Goal: Transaction & Acquisition: Purchase product/service

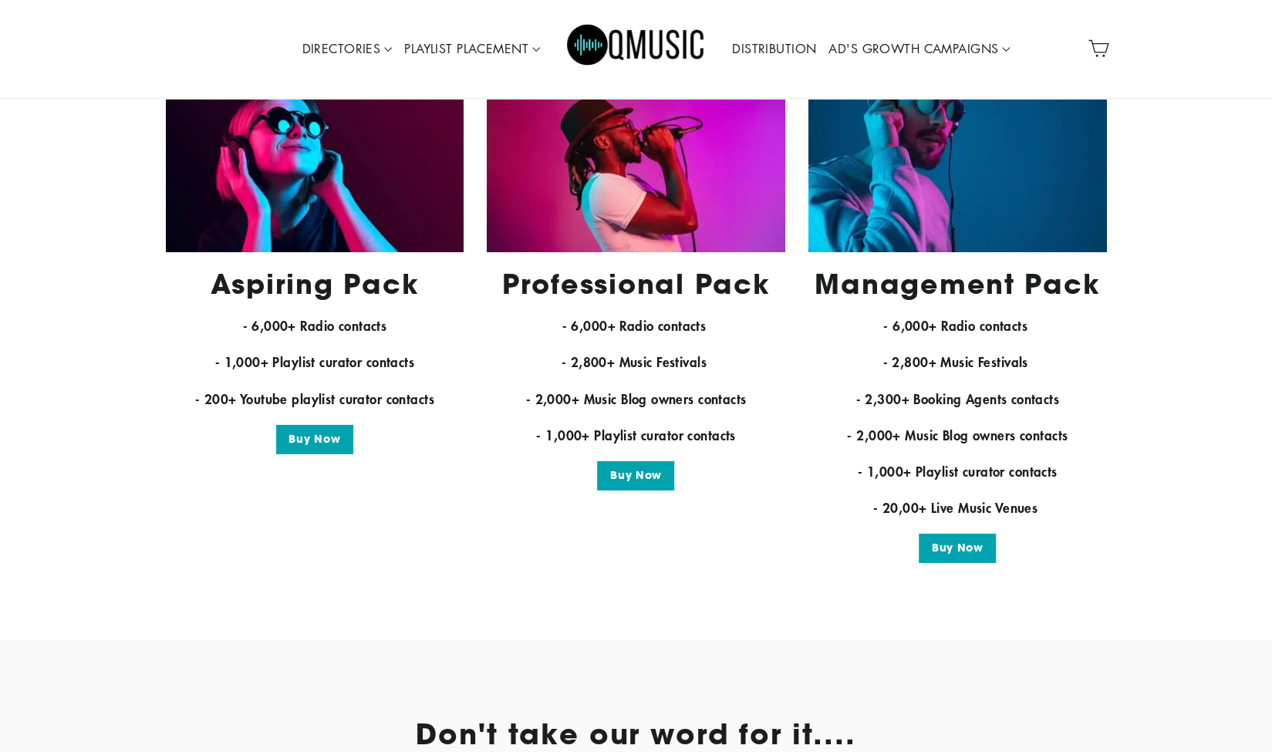
scroll to position [2930, 0]
click at [333, 433] on link "Buy Now" at bounding box center [314, 438] width 106 height 29
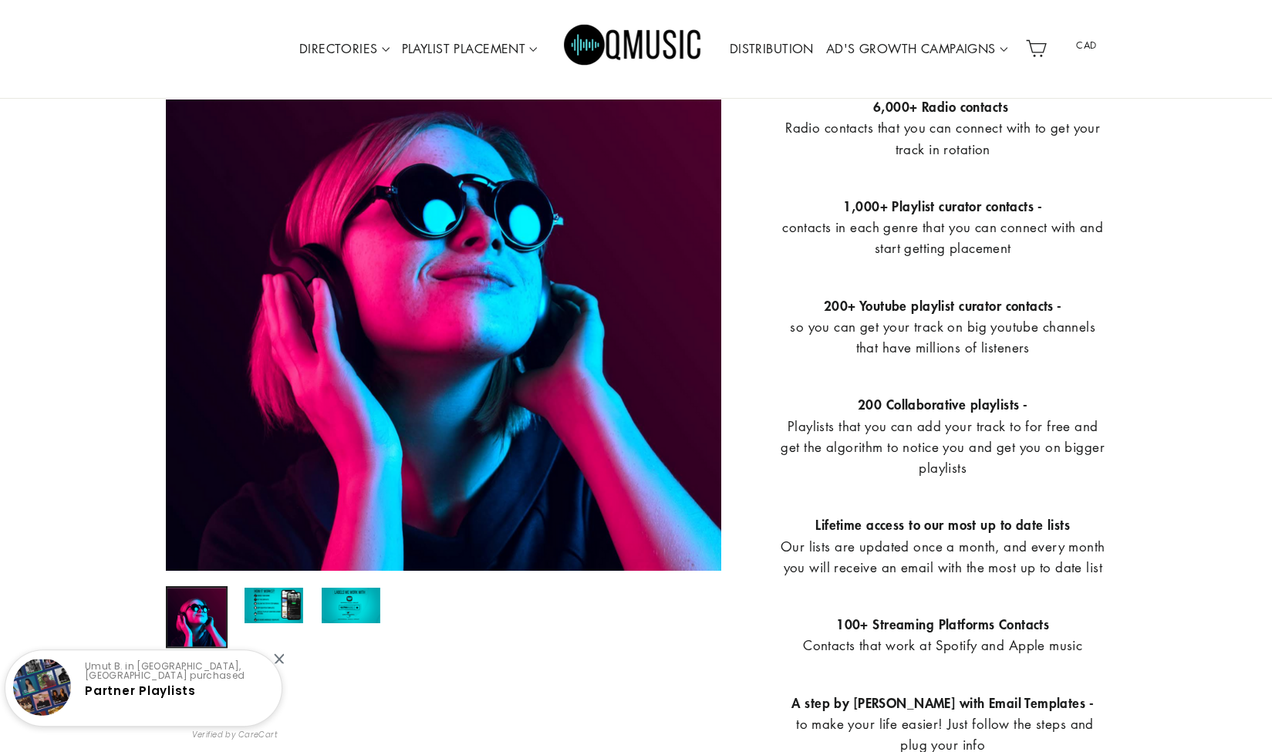
scroll to position [594, 0]
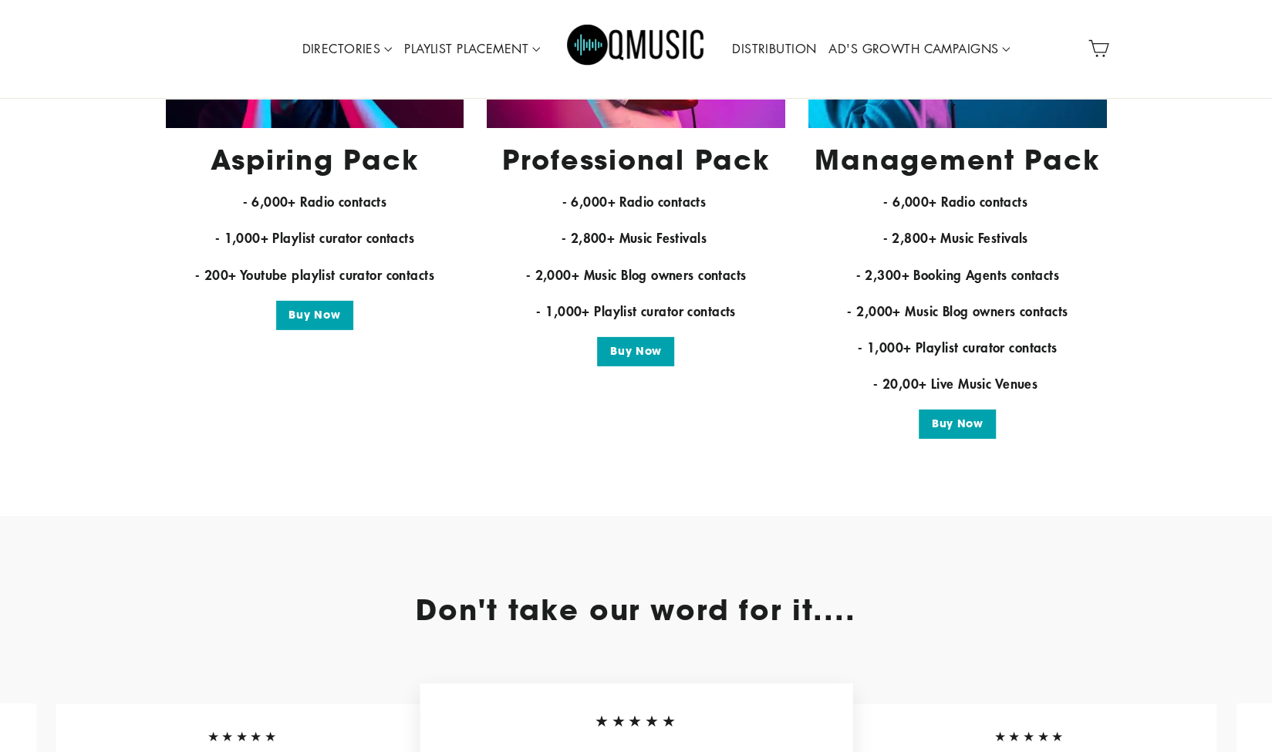
scroll to position [2930, 0]
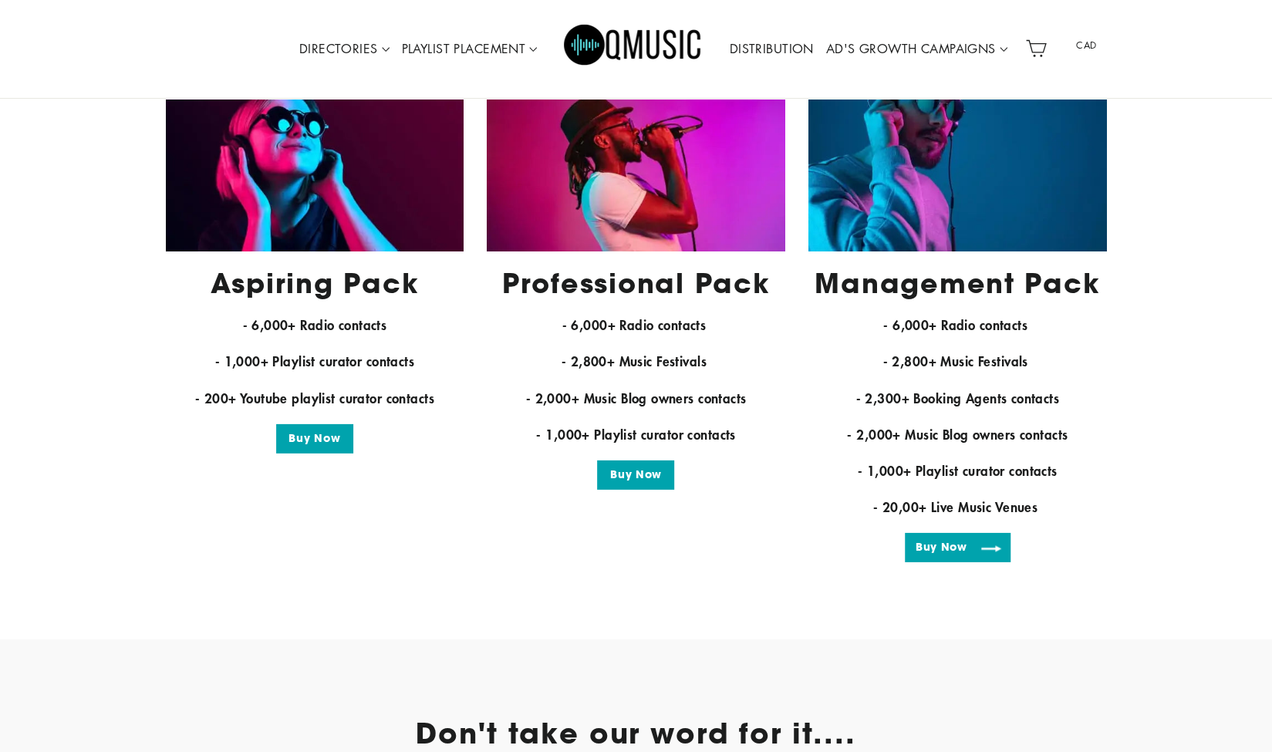
click at [967, 541] on link "Buy Now" at bounding box center [958, 547] width 106 height 29
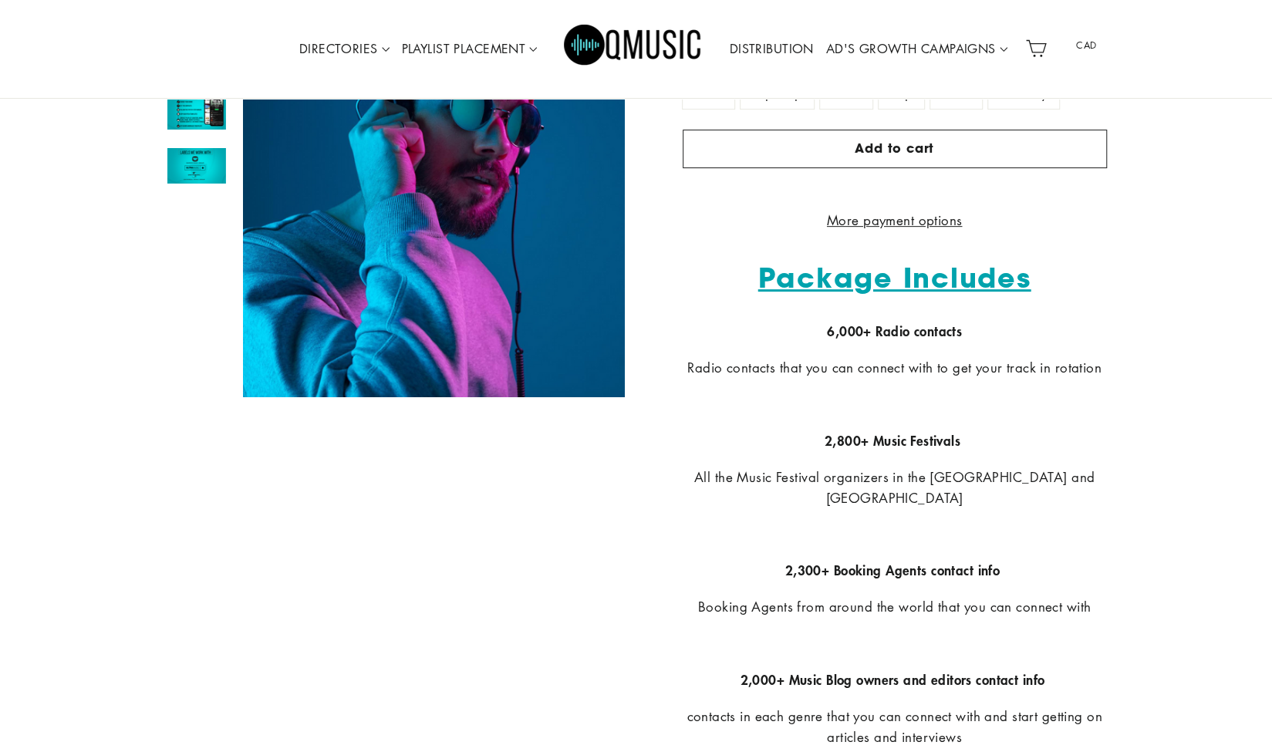
scroll to position [336, 0]
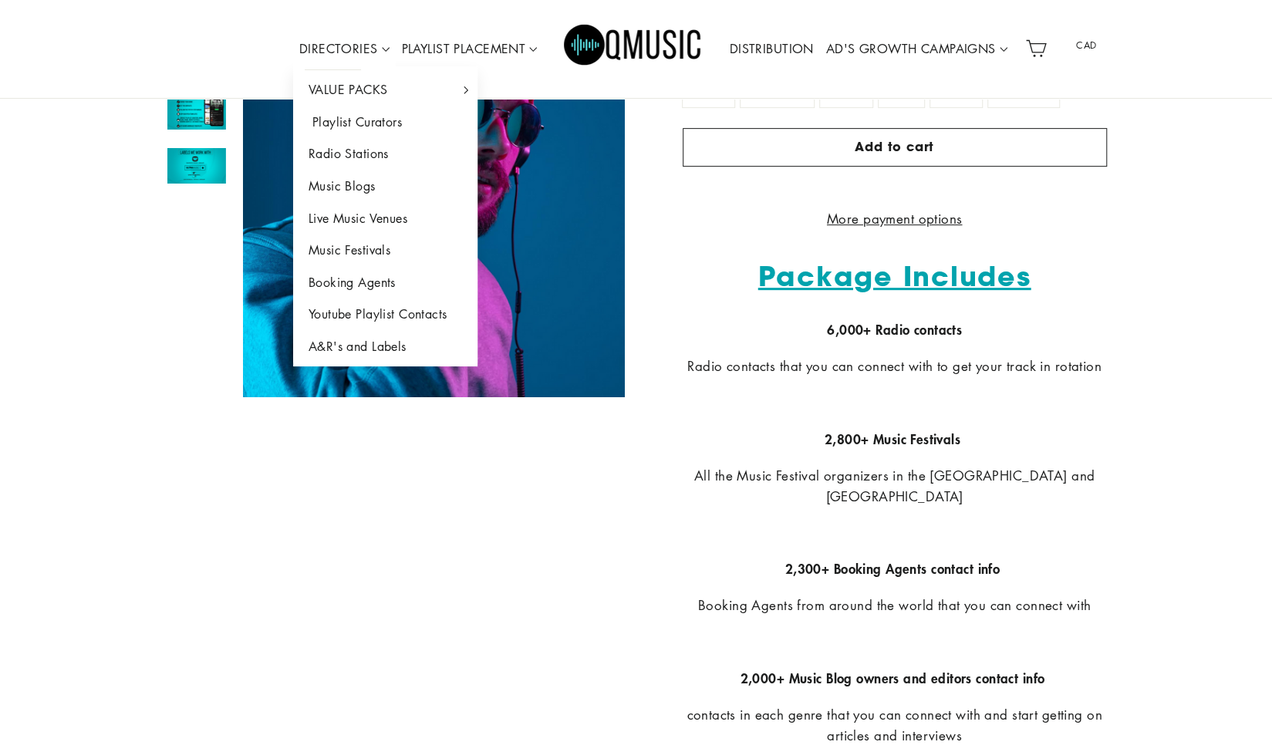
click at [358, 121] on link "Playlist Curators" at bounding box center [385, 122] width 185 height 32
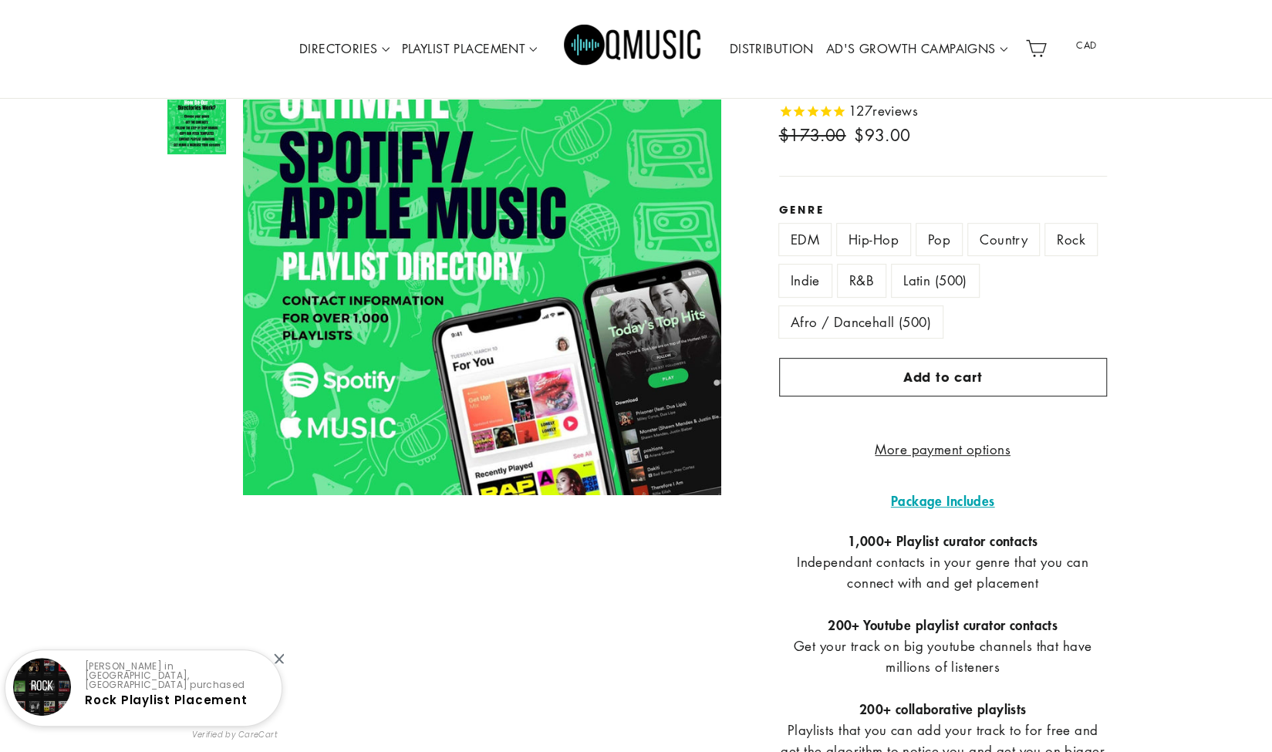
scroll to position [313, 0]
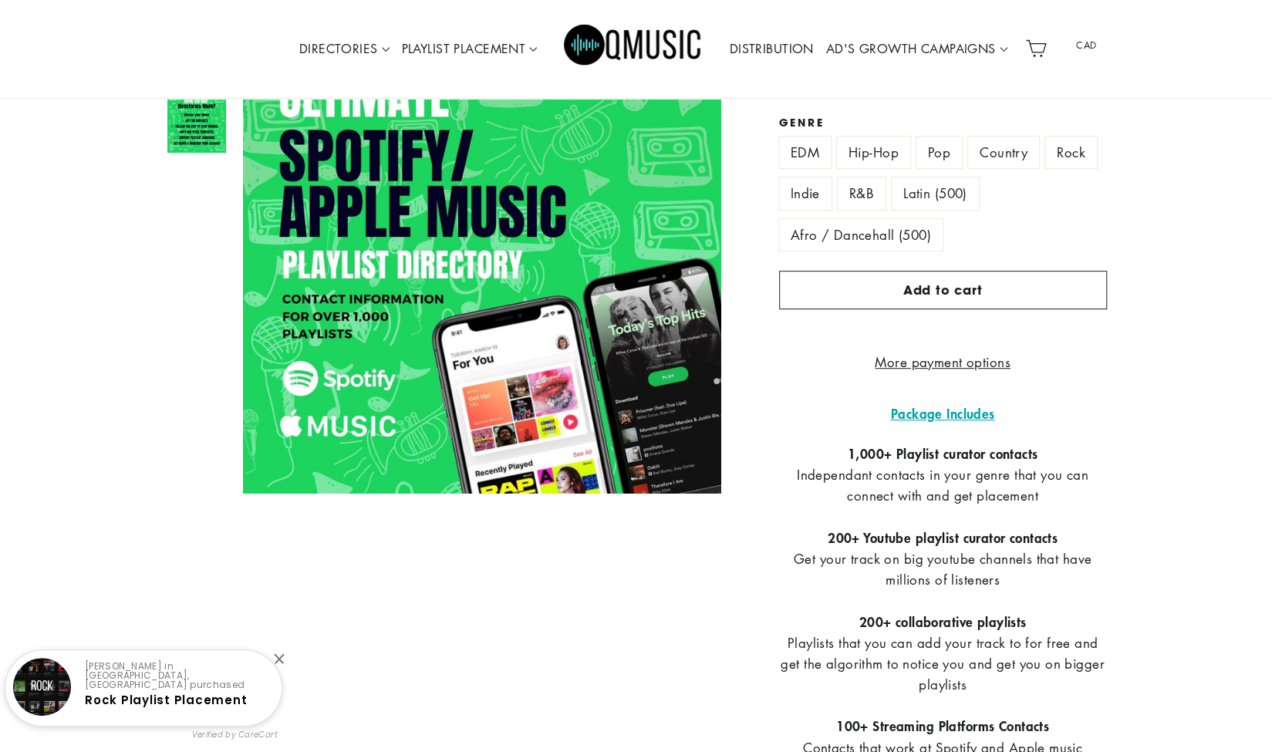
click at [811, 194] on label "Indie" at bounding box center [805, 193] width 52 height 32
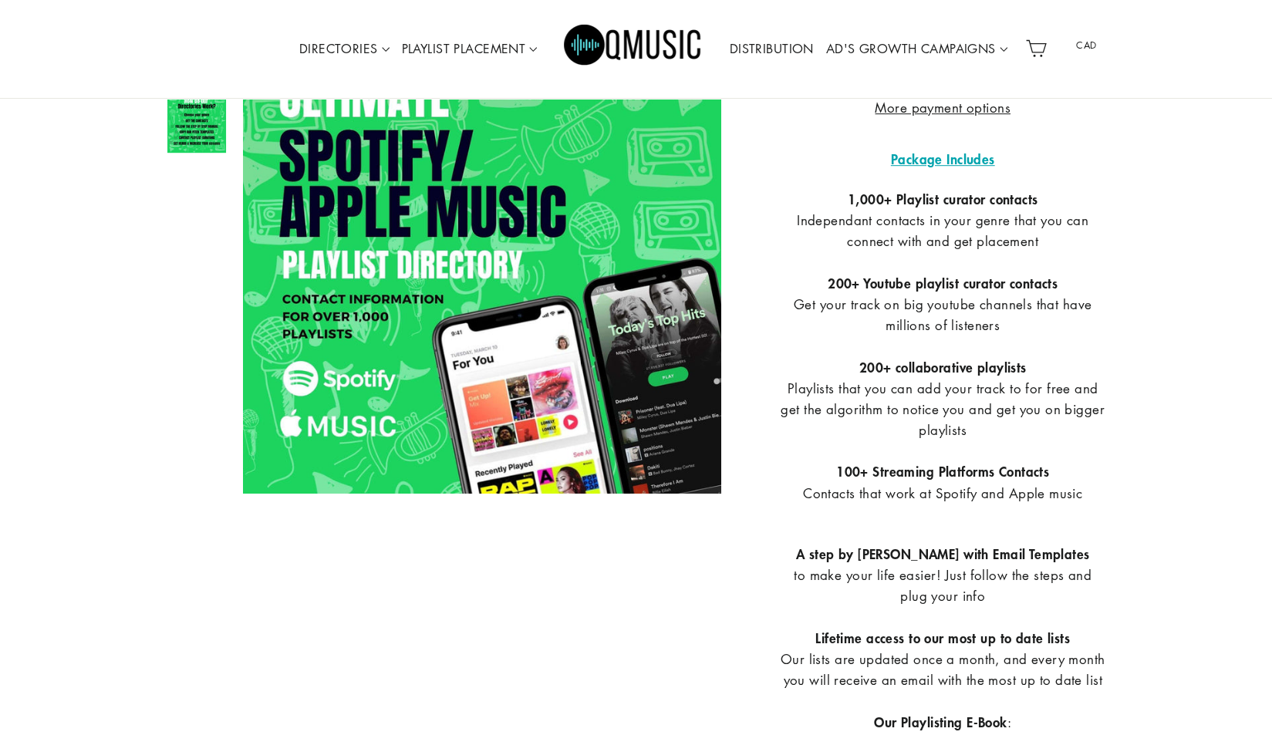
scroll to position [521, 0]
